Goal: Transaction & Acquisition: Purchase product/service

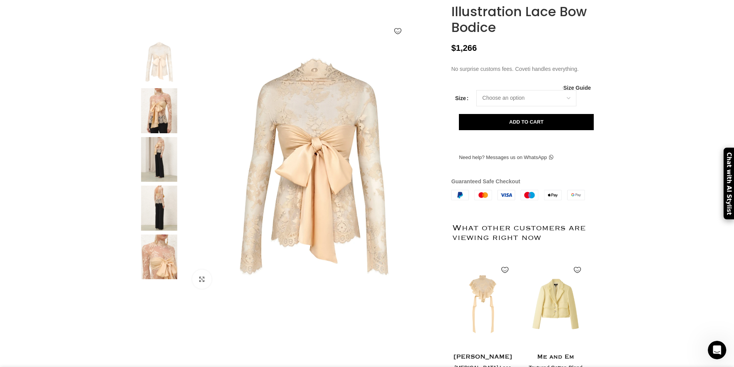
scroll to position [116, 0]
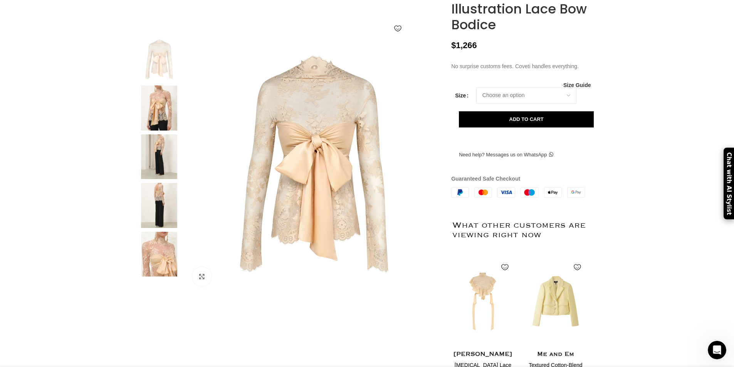
click at [156, 168] on img at bounding box center [159, 156] width 47 height 45
click at [164, 227] on img at bounding box center [159, 205] width 47 height 45
click at [164, 277] on img at bounding box center [159, 254] width 47 height 45
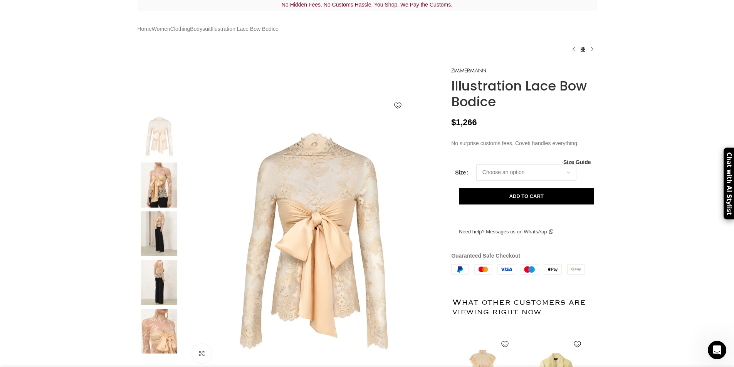
scroll to position [0, 243]
